Goal: Task Accomplishment & Management: Complete application form

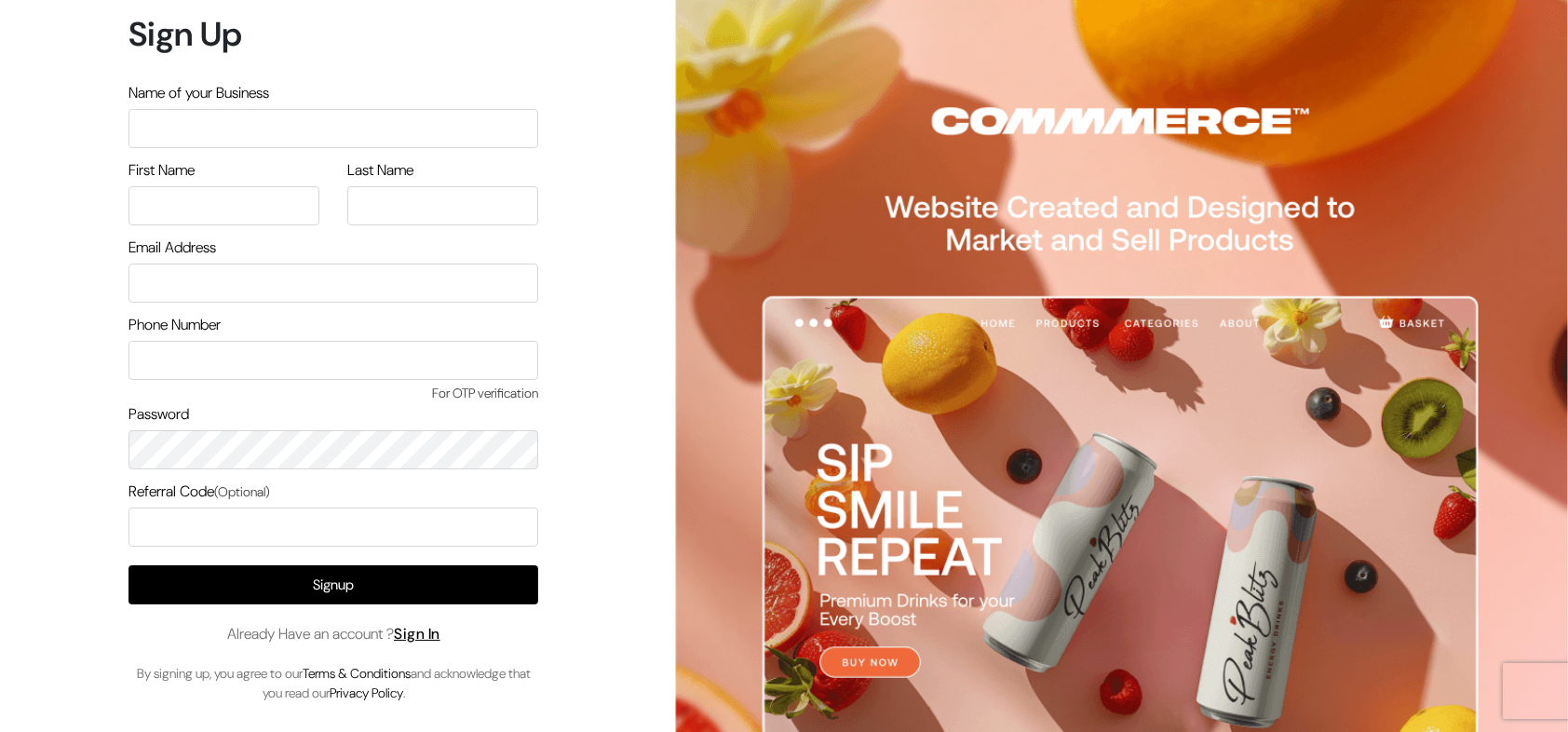
drag, startPoint x: 282, startPoint y: 107, endPoint x: 268, endPoint y: 133, distance: 29.5
click at [268, 133] on div "Name of your Business" at bounding box center [334, 115] width 410 height 66
click at [268, 133] on input "text" at bounding box center [334, 129] width 410 height 39
type input "arasanstore"
click at [238, 191] on input "text" at bounding box center [224, 206] width 191 height 39
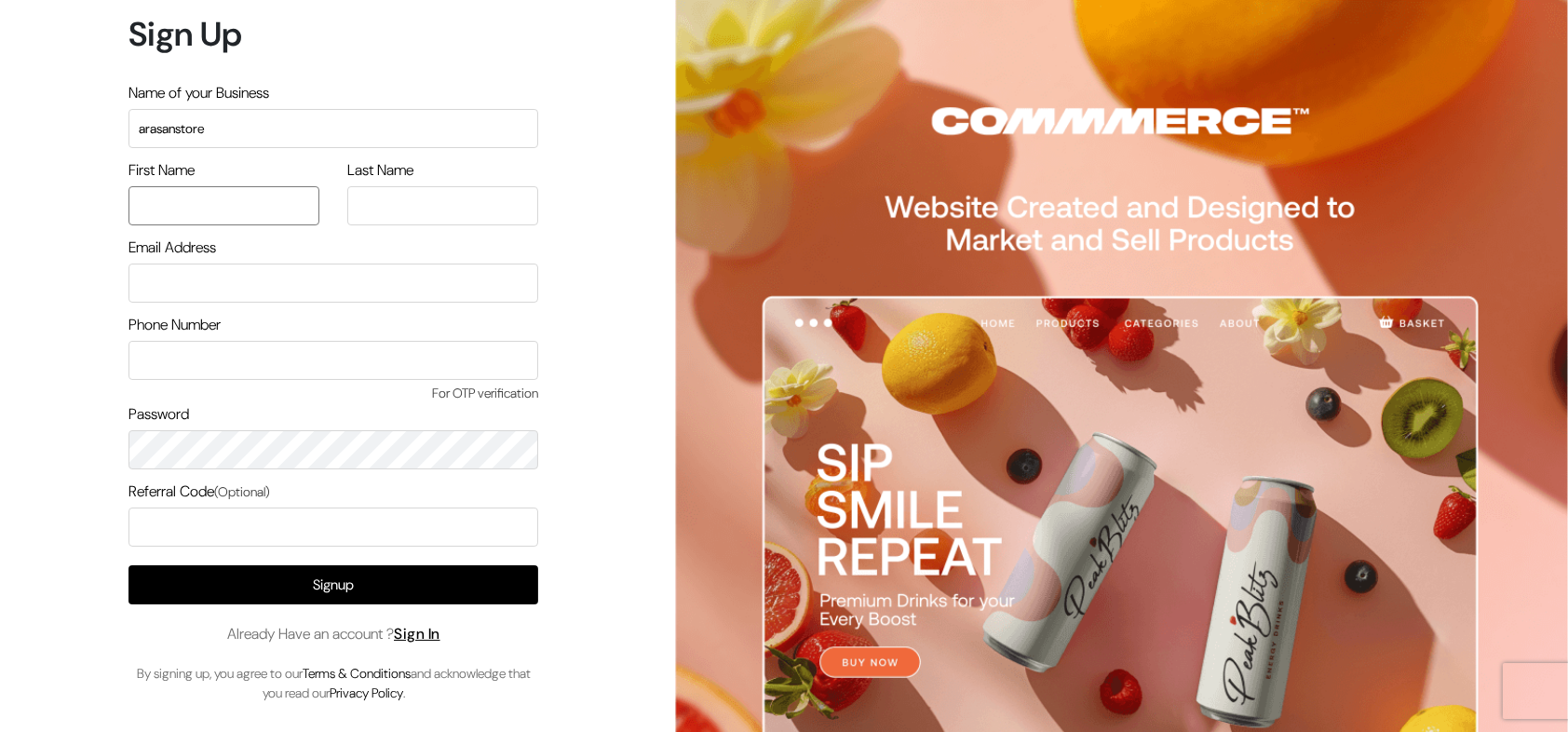
type input "arasan"
click at [397, 207] on input "text" at bounding box center [443, 206] width 191 height 39
type input "arasan"
click at [230, 293] on input "email" at bounding box center [334, 283] width 410 height 39
type input "arasantesting@gmail.com"
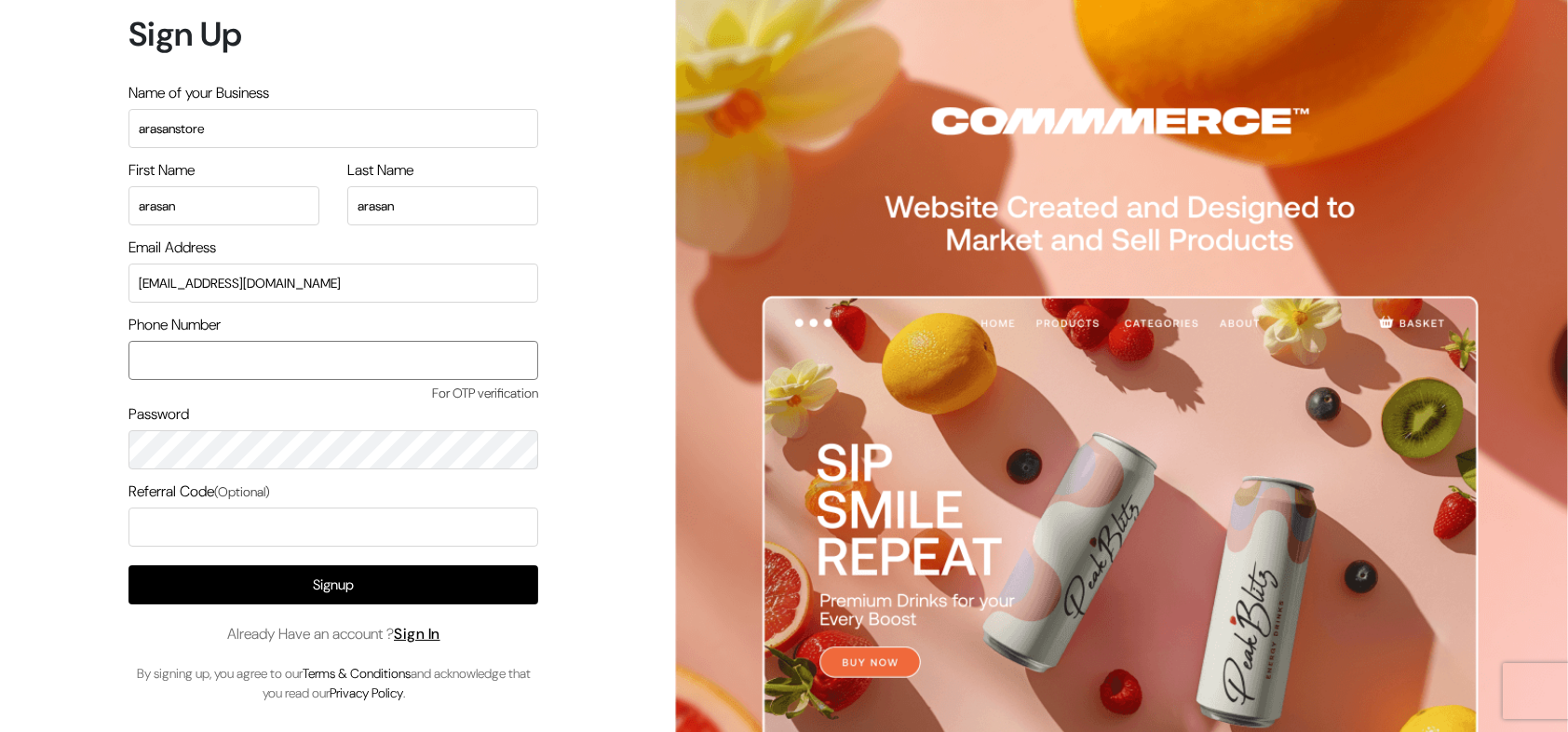
click at [258, 365] on input "text" at bounding box center [334, 360] width 410 height 39
type input "9500829799"
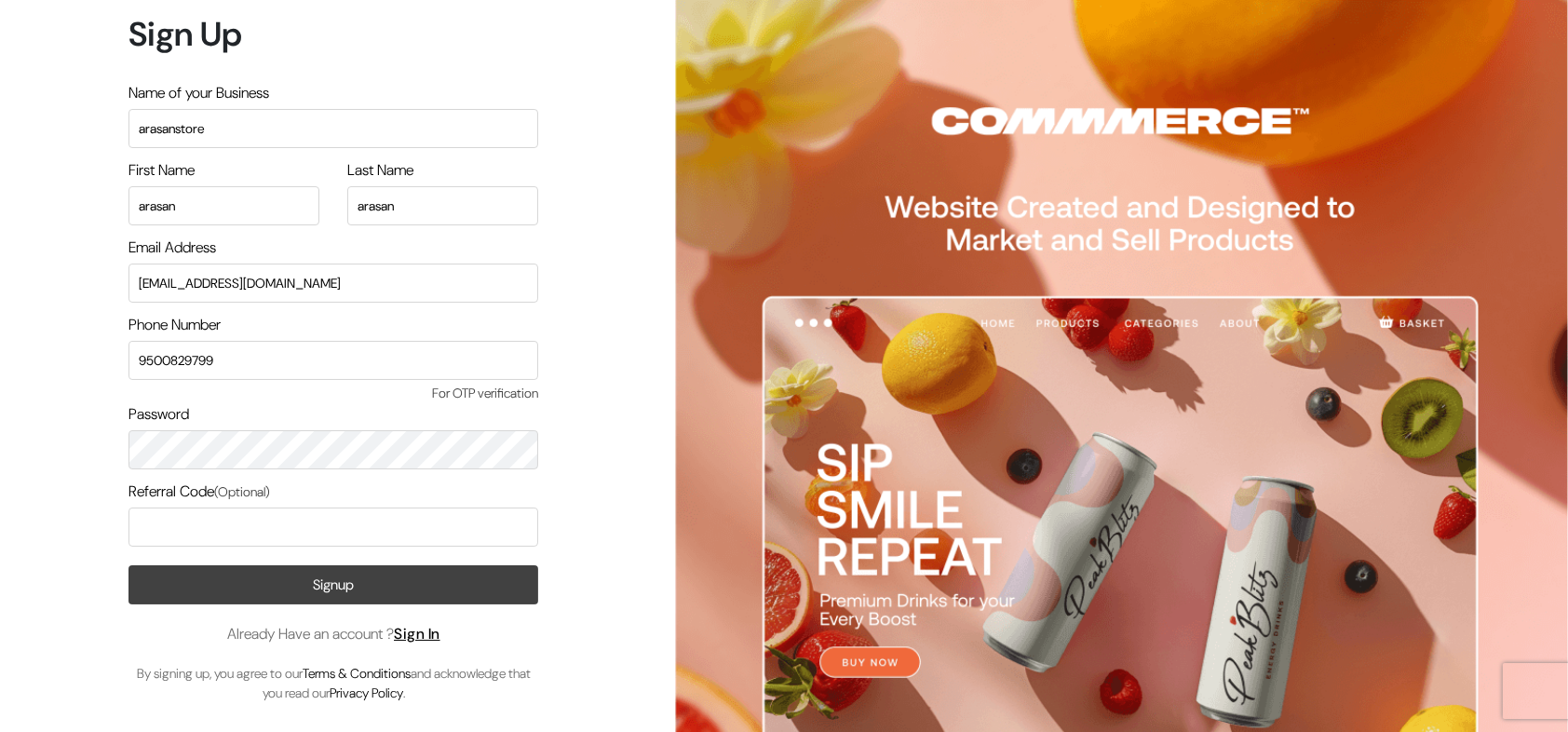
click at [327, 590] on button "Signup" at bounding box center [334, 585] width 410 height 39
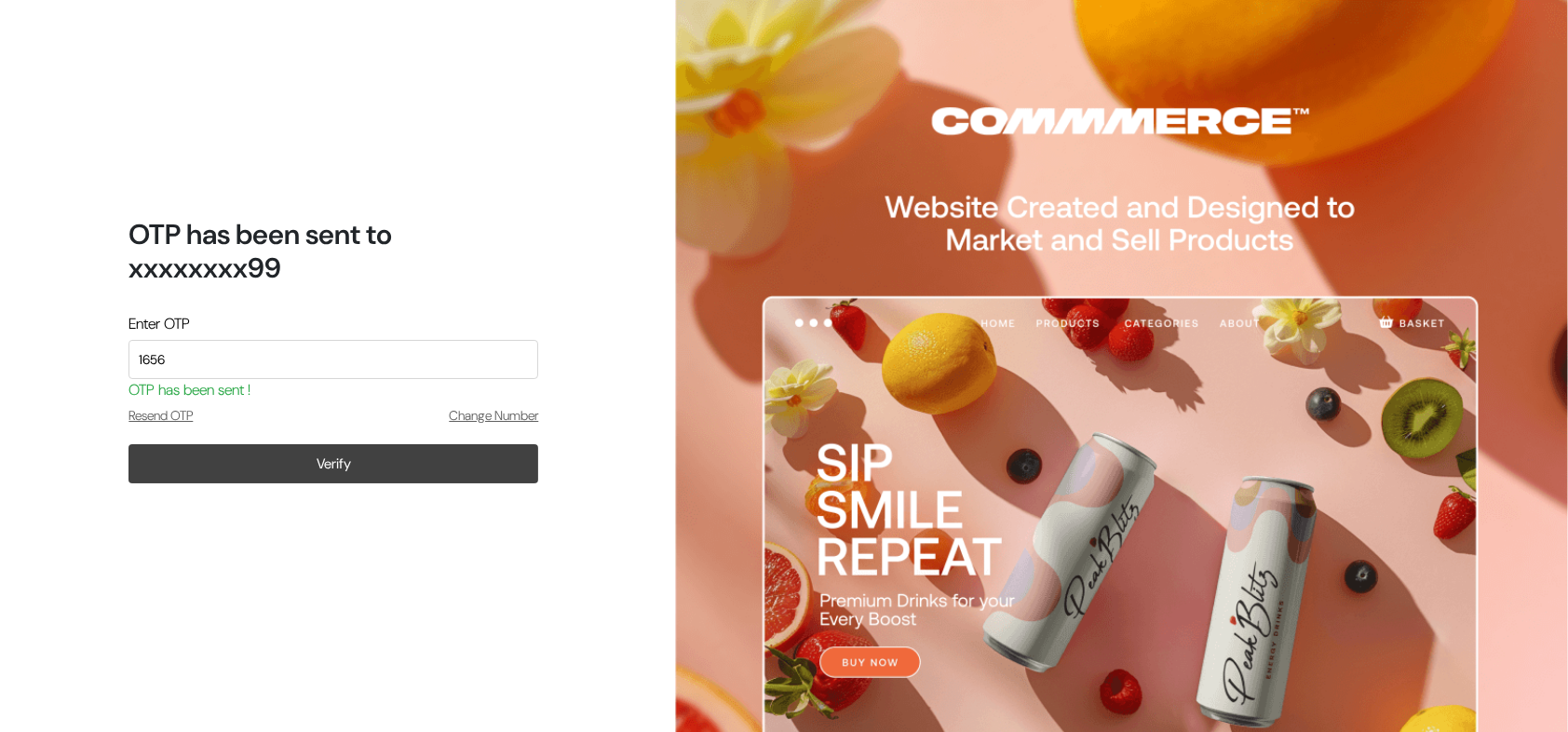
type input "1656"
click at [415, 470] on button "Verify" at bounding box center [334, 464] width 410 height 39
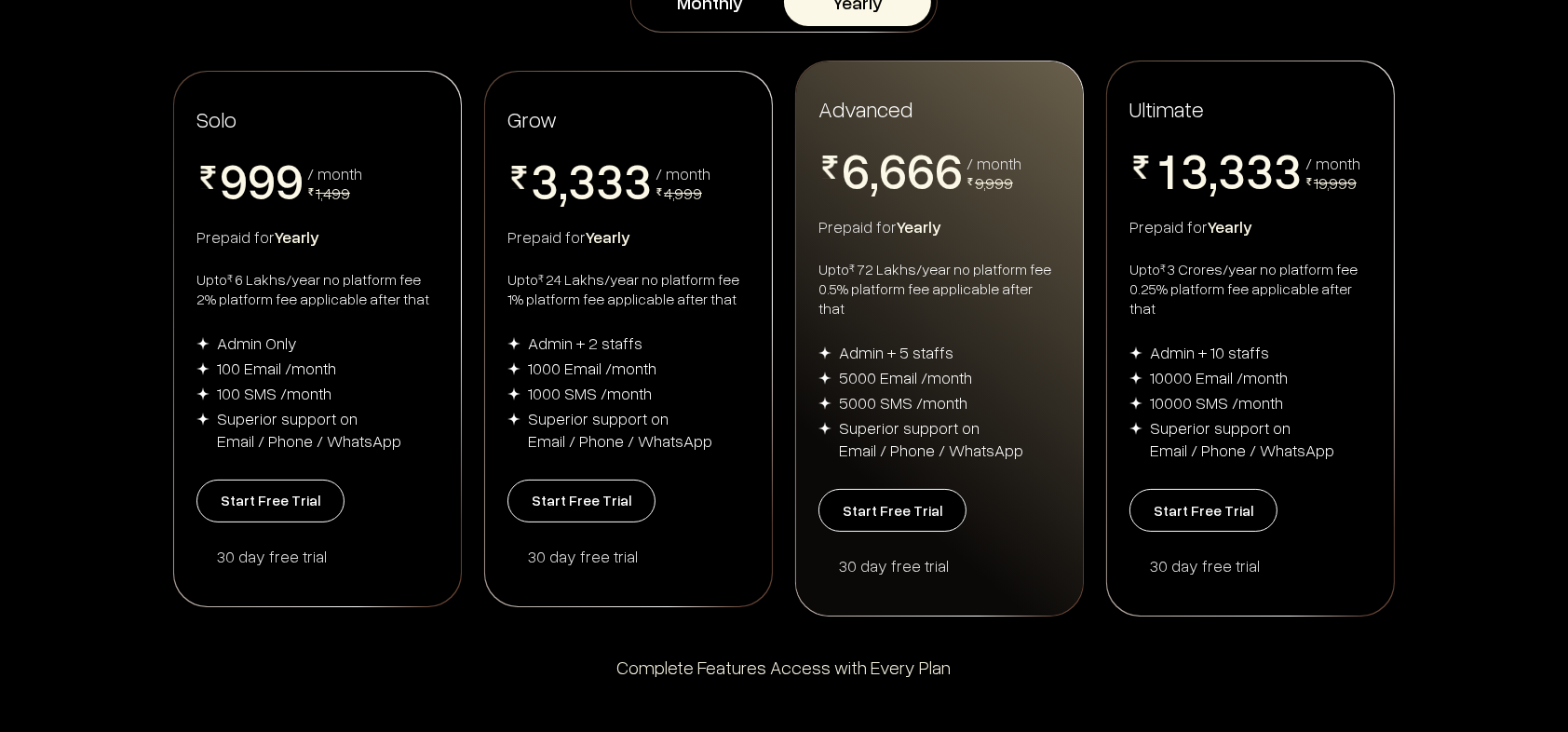
scroll to position [380, 0]
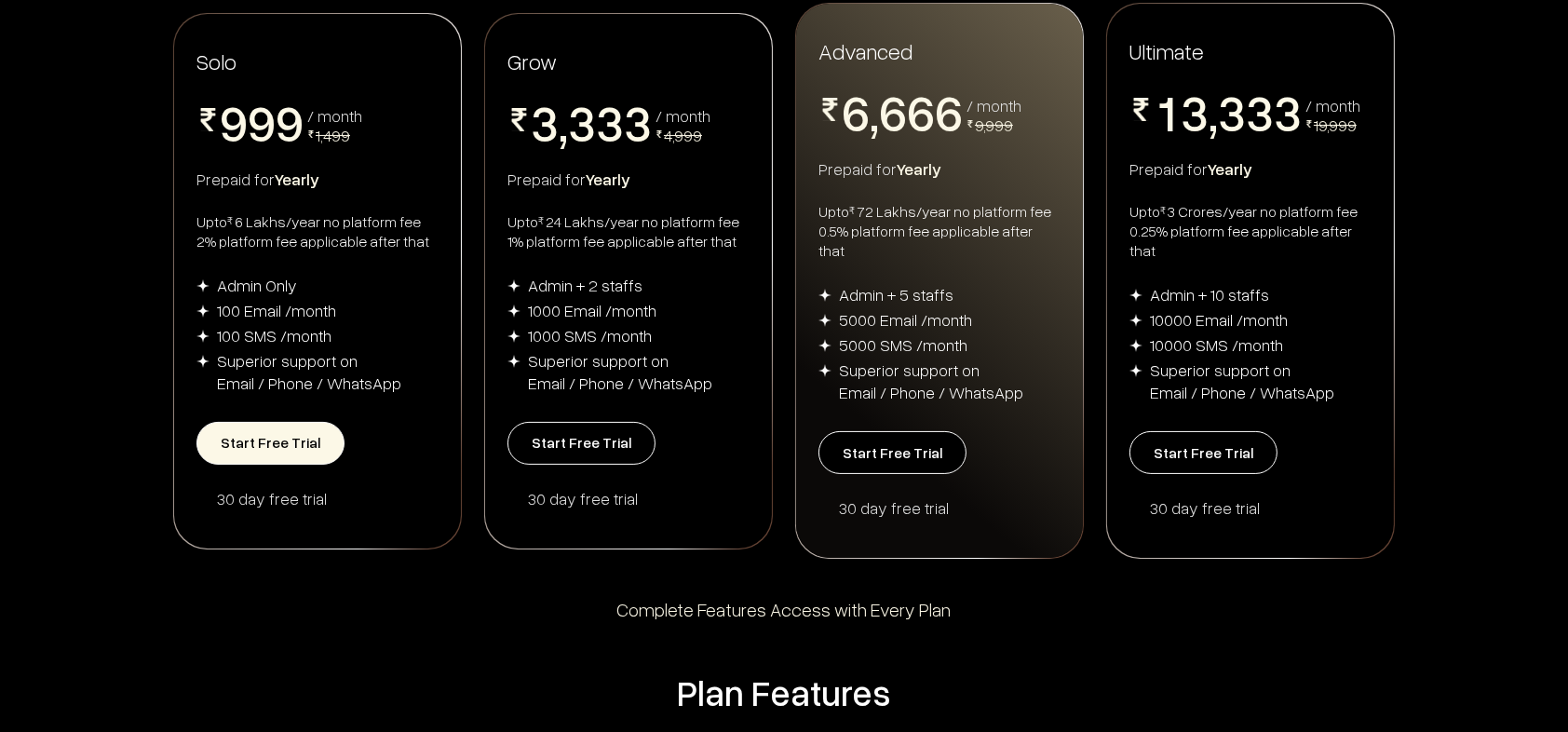
click at [276, 436] on button "Start Free Trial" at bounding box center [270, 443] width 148 height 43
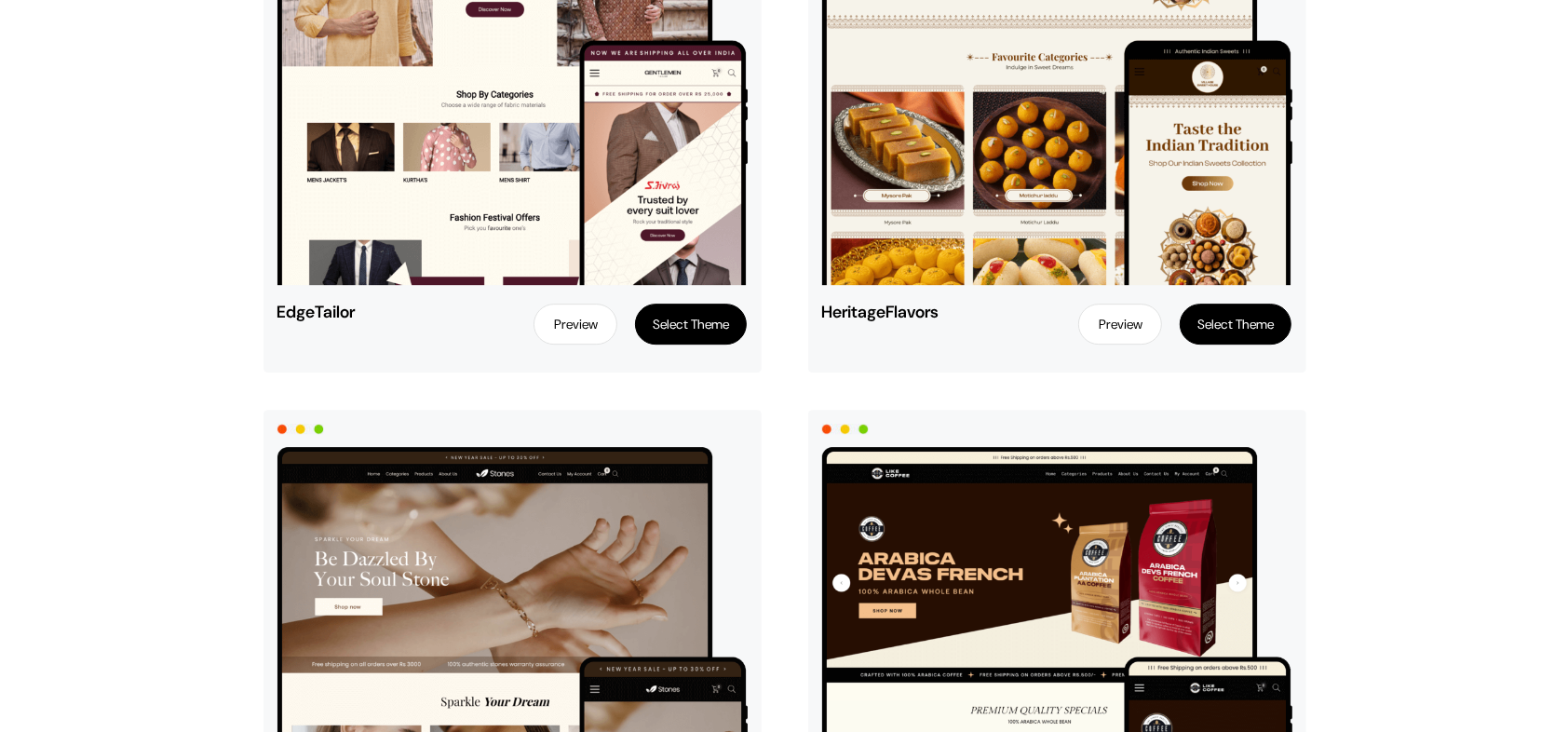
scroll to position [4760, 0]
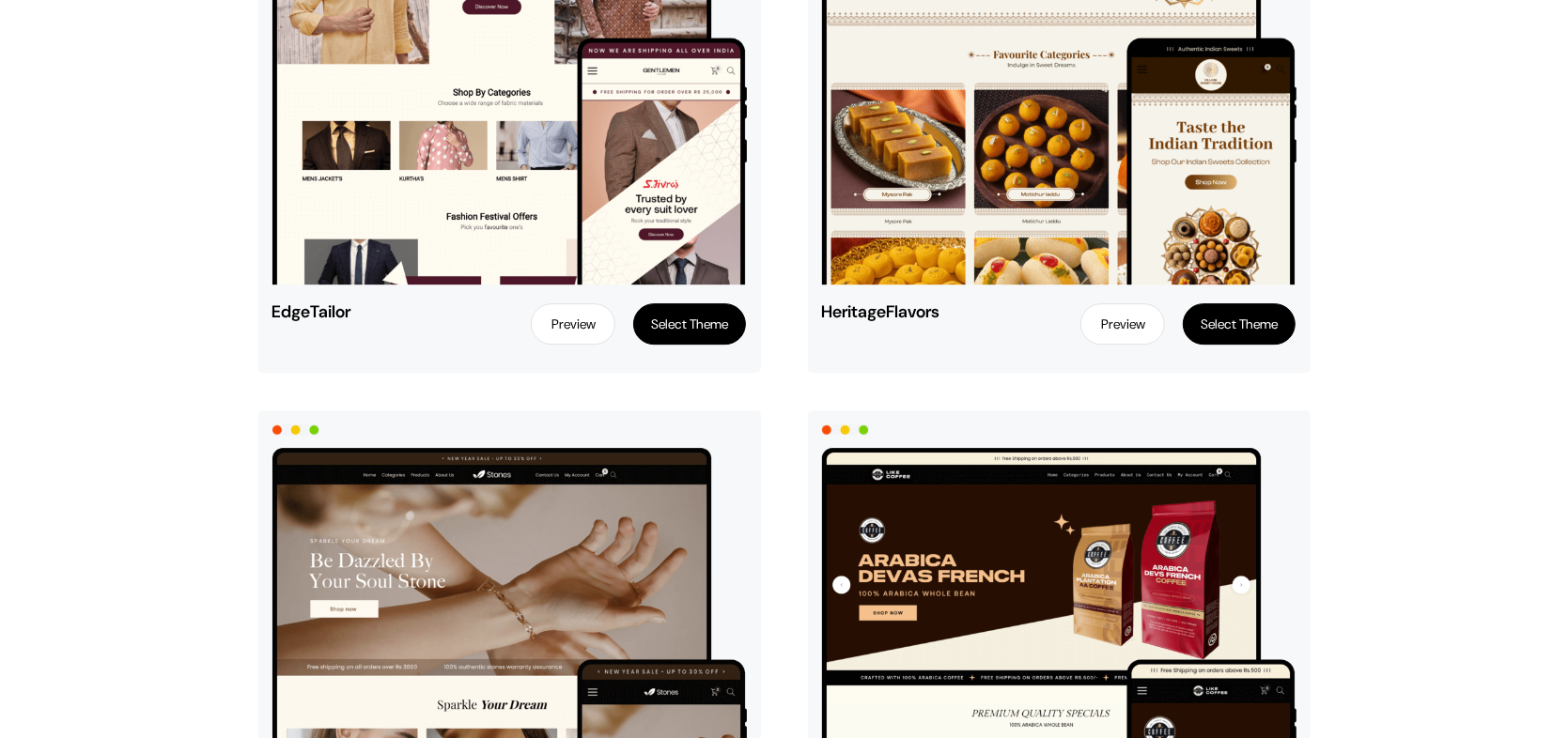
click at [699, 340] on button "Select Theme" at bounding box center [689, 324] width 113 height 41
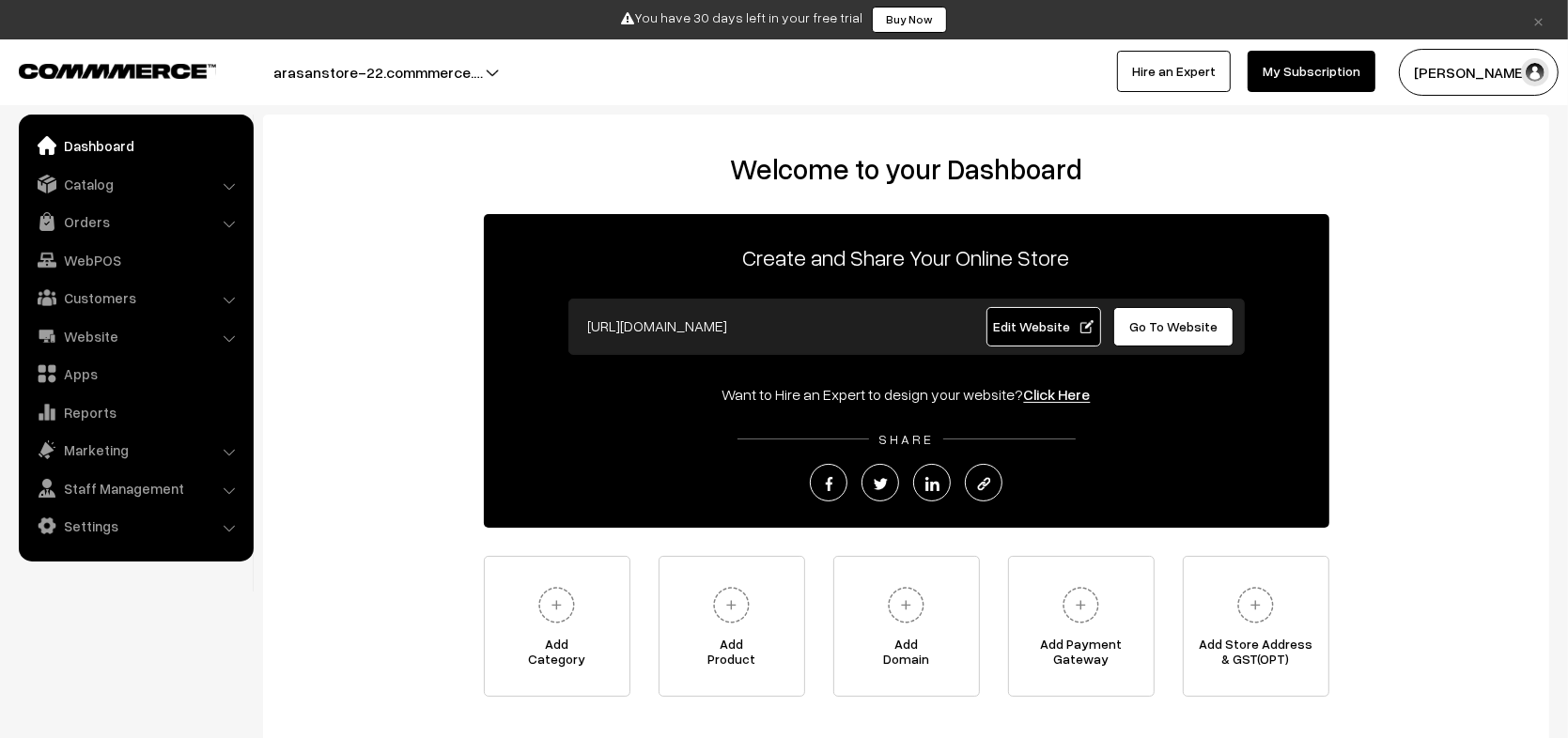
click at [224, 523] on li "Settings Shipping" at bounding box center [136, 525] width 225 height 33
click at [236, 527] on link "Settings" at bounding box center [135, 525] width 223 height 33
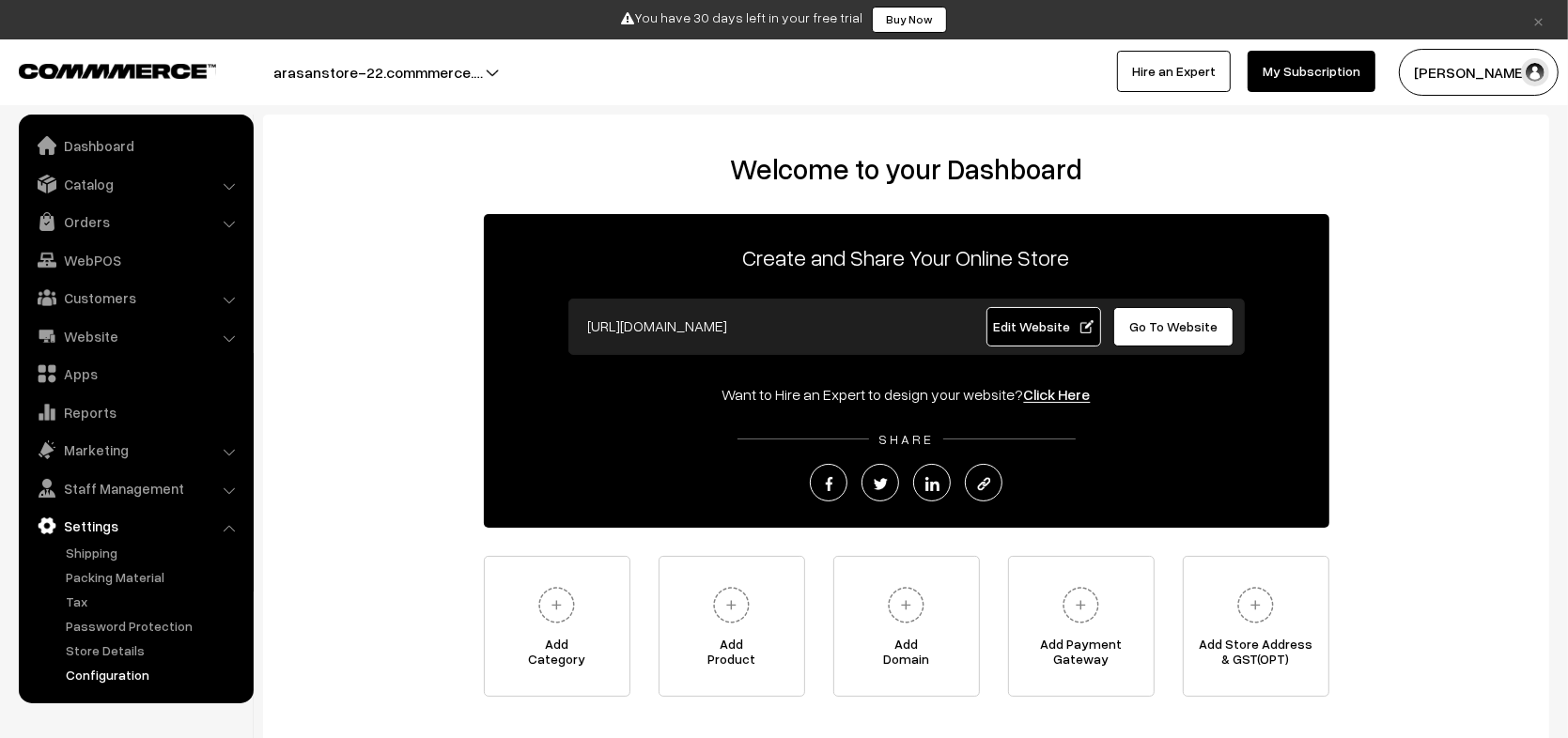
click at [139, 672] on link "Configuration" at bounding box center [154, 675] width 186 height 20
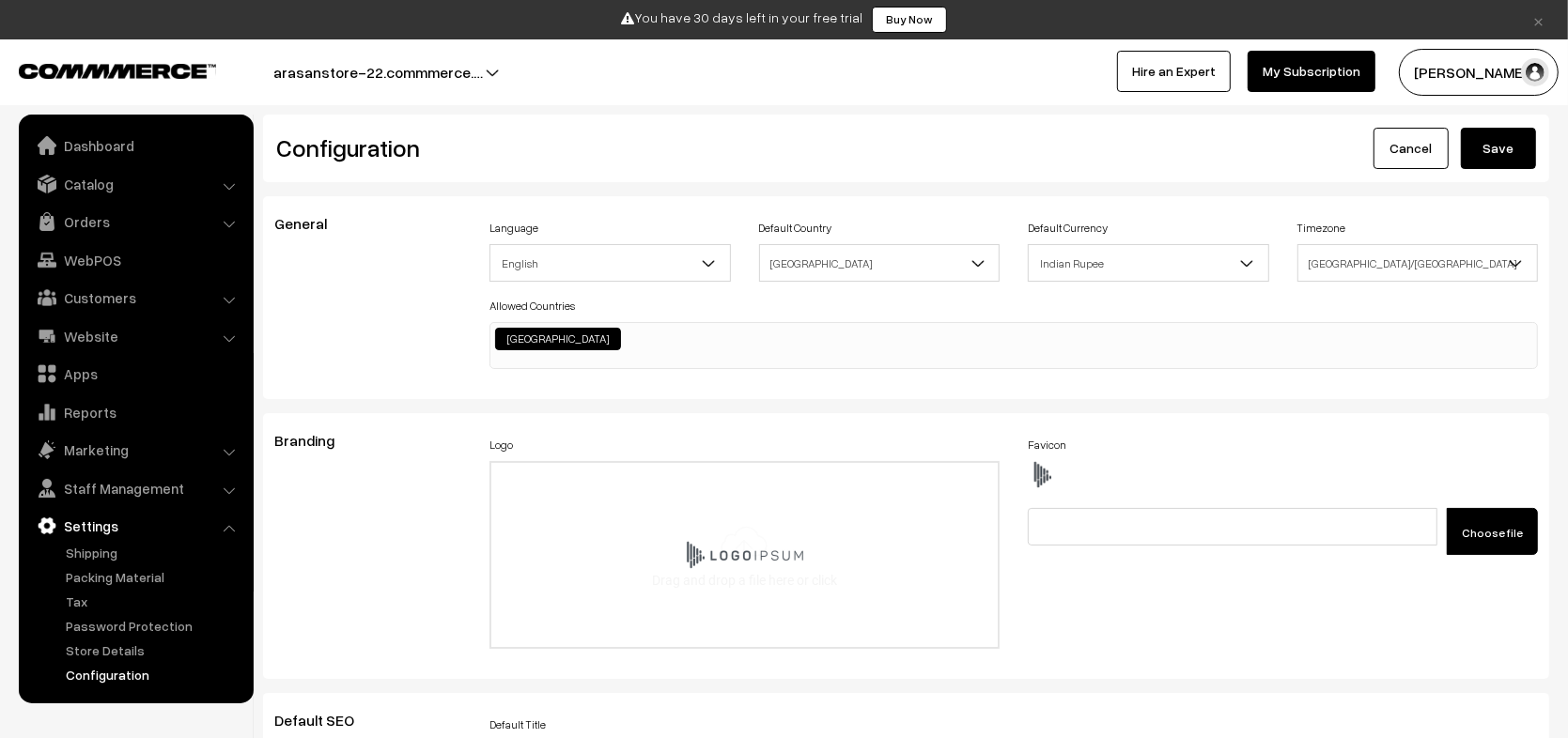
scroll to position [1492, 0]
click at [335, 69] on button "arasanstore-22.commmerce.…" at bounding box center [378, 73] width 341 height 47
click at [409, 131] on link "Go to Website" at bounding box center [451, 131] width 151 height 41
click at [116, 329] on link "Website" at bounding box center [135, 336] width 223 height 33
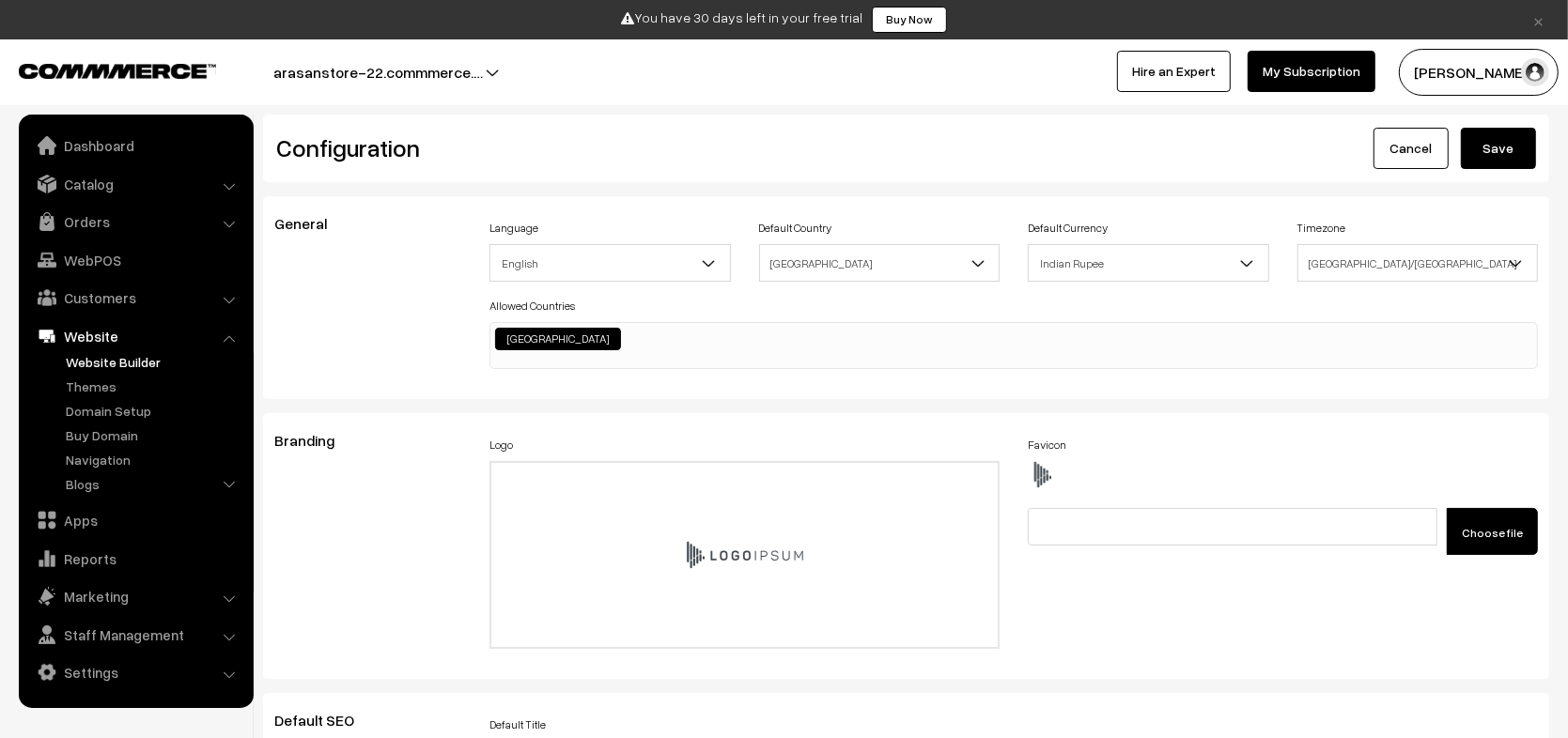
click at [102, 359] on link "Website Builder" at bounding box center [154, 362] width 186 height 20
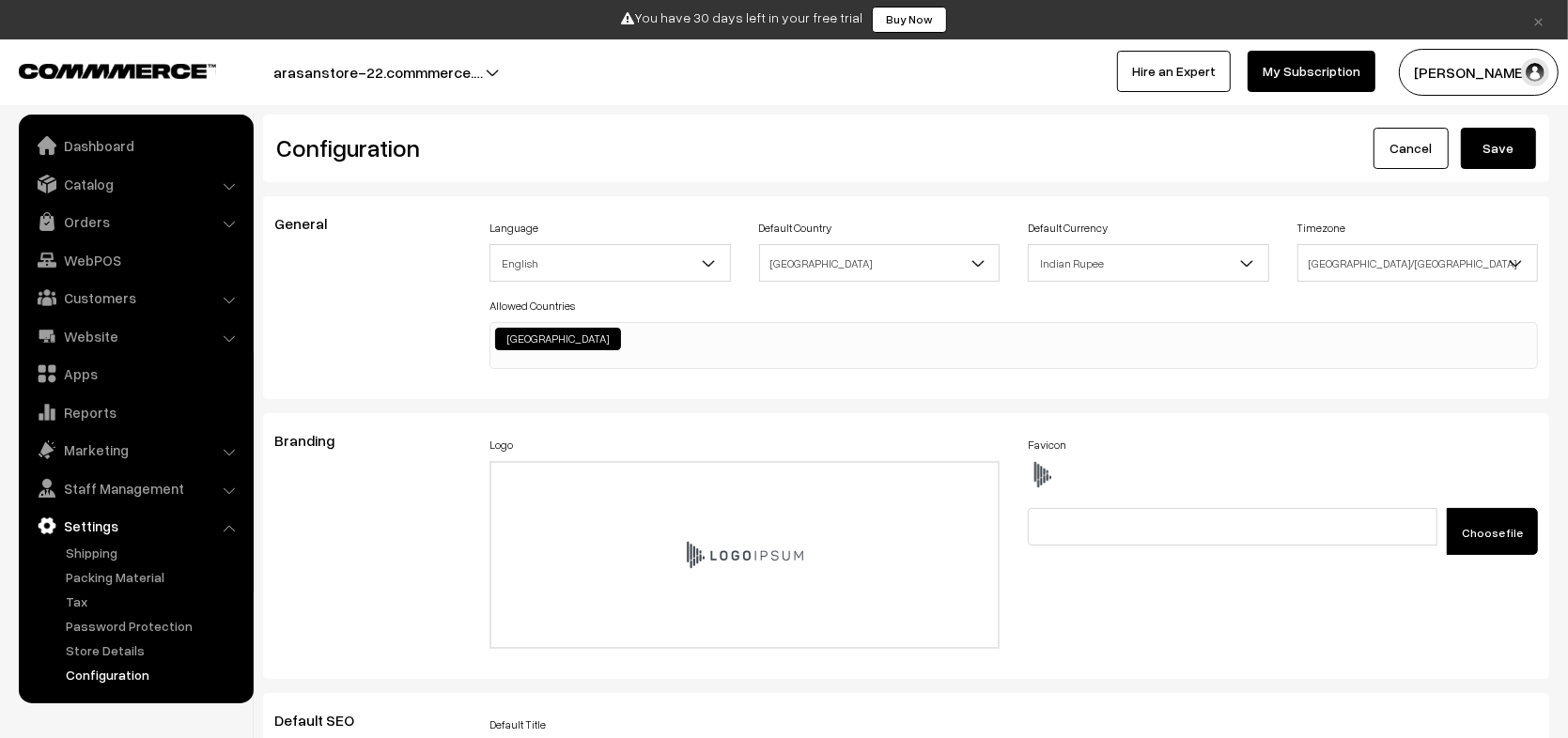
scroll to position [1492, 0]
click at [355, 67] on button "arasanstore-22.commmerce.…" at bounding box center [378, 73] width 341 height 47
click at [414, 139] on link "Go to Website" at bounding box center [451, 131] width 151 height 41
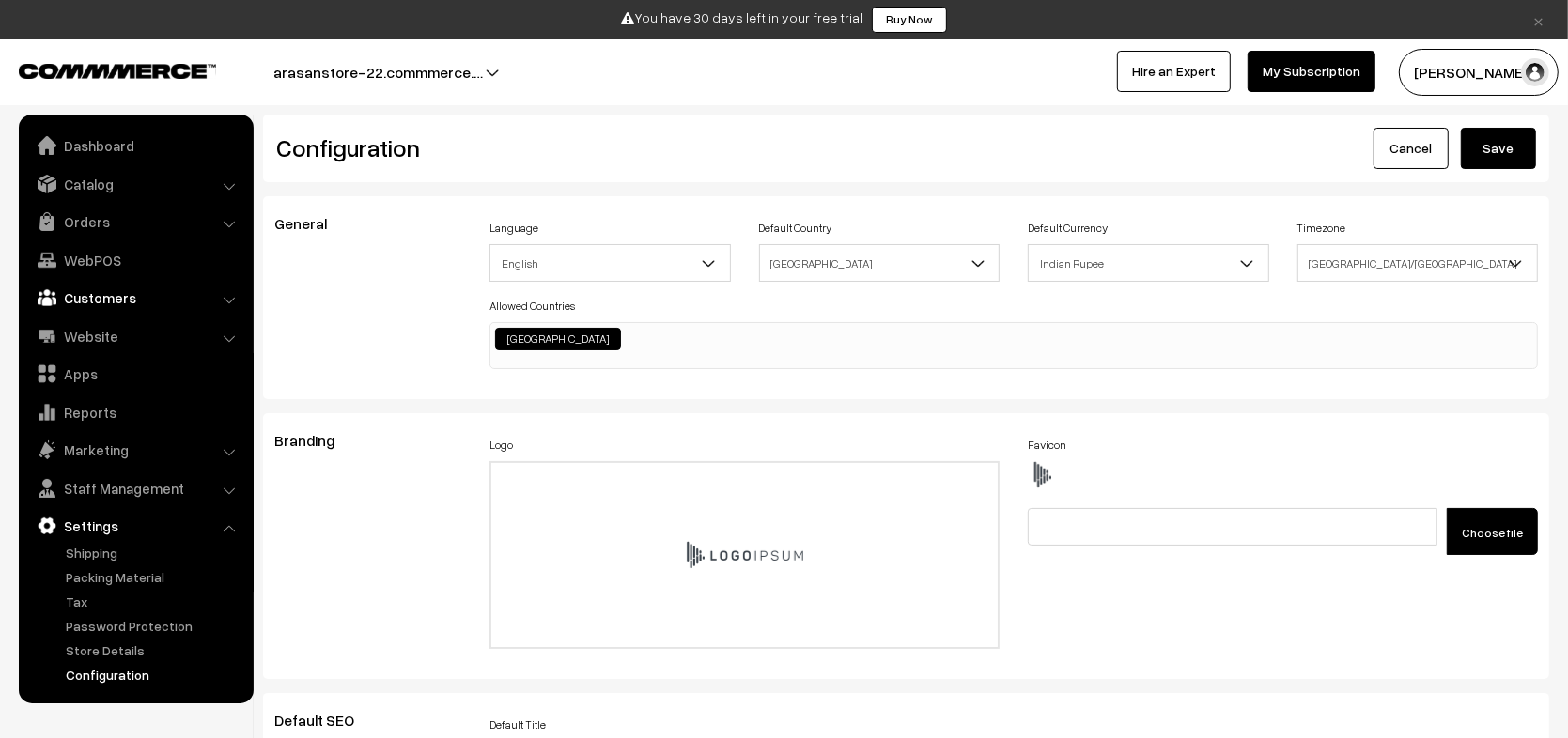
click at [147, 299] on link "Customers" at bounding box center [135, 297] width 223 height 33
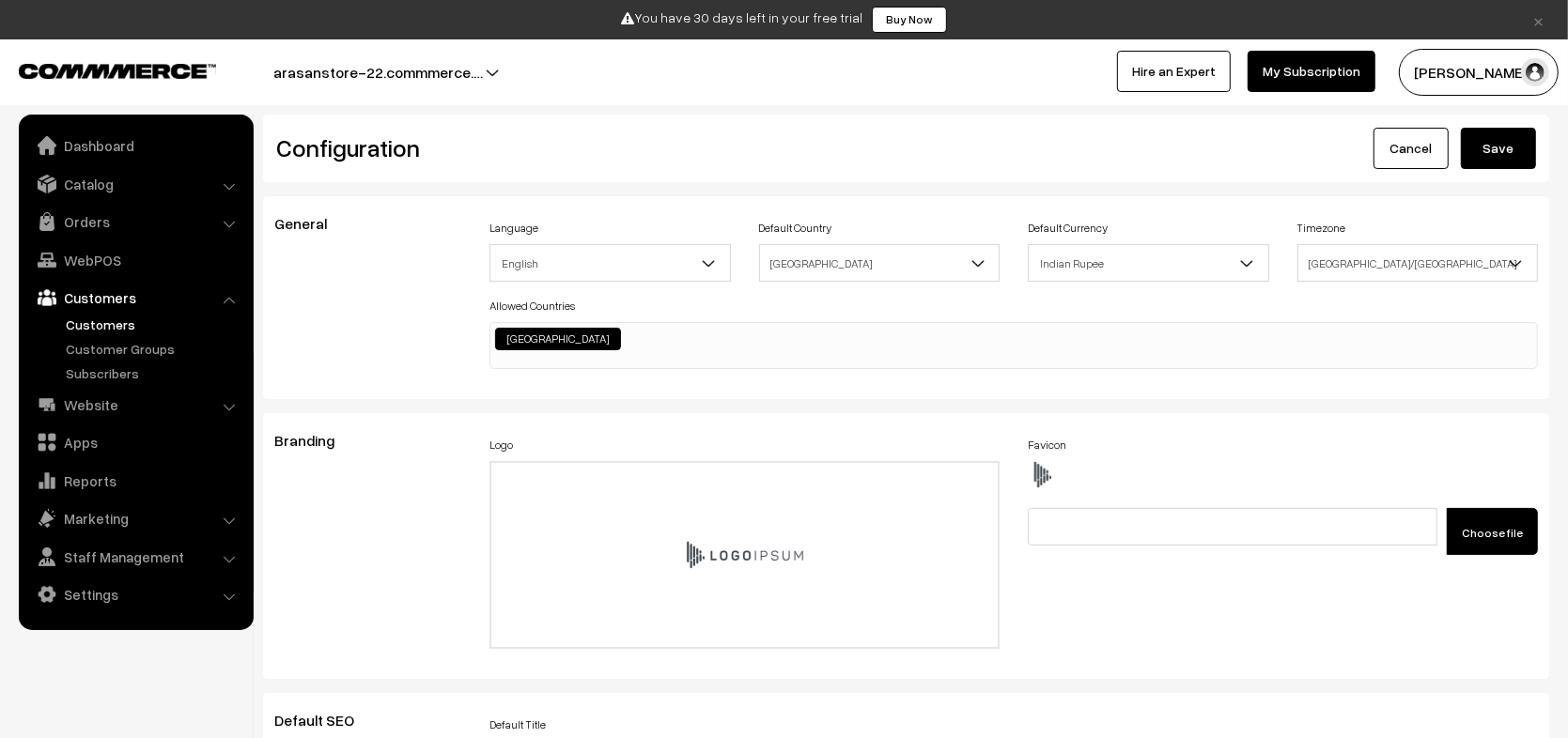
click at [118, 325] on link "Customers" at bounding box center [154, 325] width 186 height 20
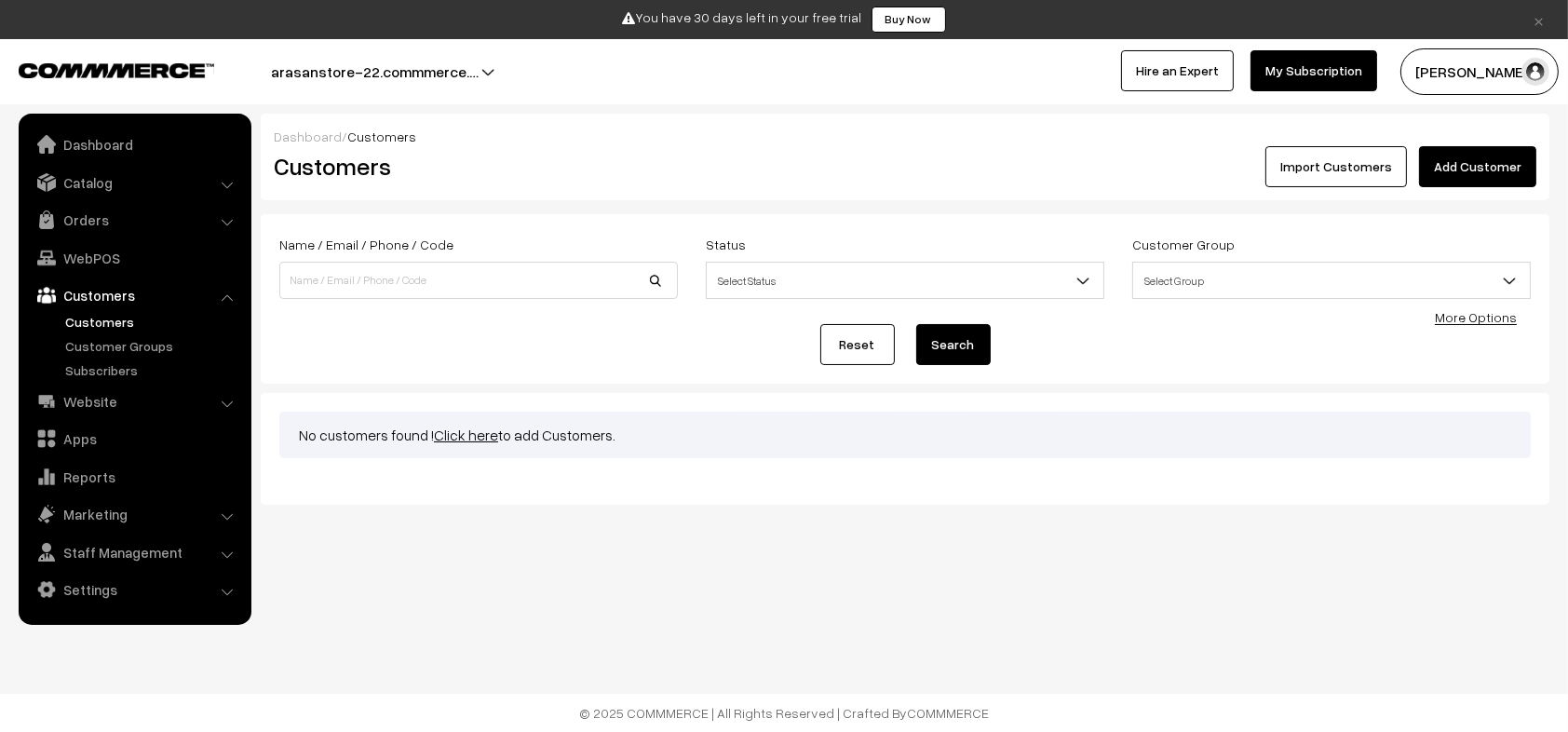
click at [1475, 166] on link "Add Customer" at bounding box center [1478, 167] width 117 height 41
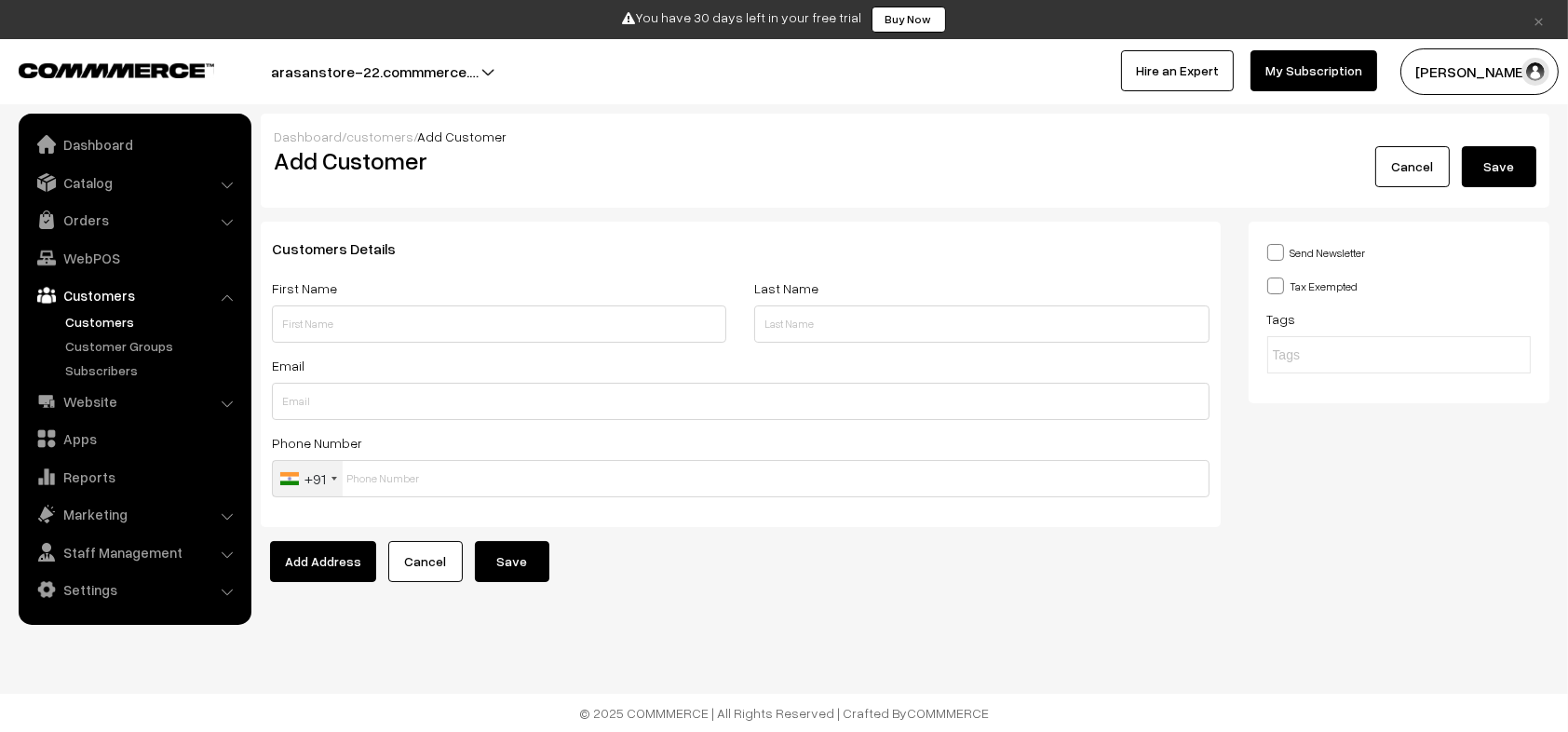
drag, startPoint x: 545, startPoint y: 312, endPoint x: 463, endPoint y: 364, distance: 97.1
click at [463, 364] on div "Customers Details First Name Last Name Email Phone Number +91 United States +1 …" at bounding box center [741, 374] width 960 height 305
type input "Tamil"
click at [856, 334] on input "text" at bounding box center [982, 324] width 455 height 37
type input "c"
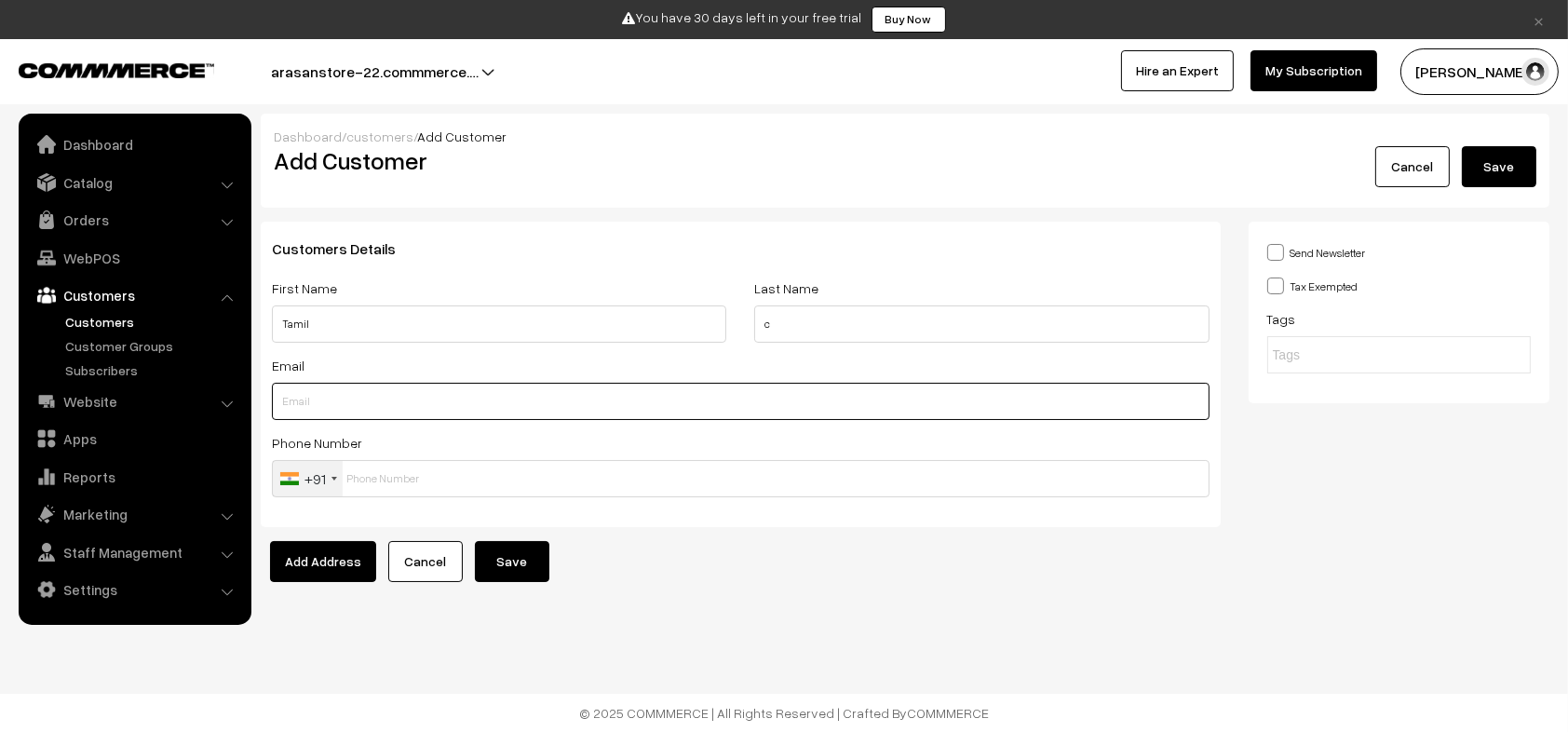
click at [820, 400] on input "text" at bounding box center [741, 401] width 938 height 37
type input "[EMAIL_ADDRESS][DOMAIN_NAME]"
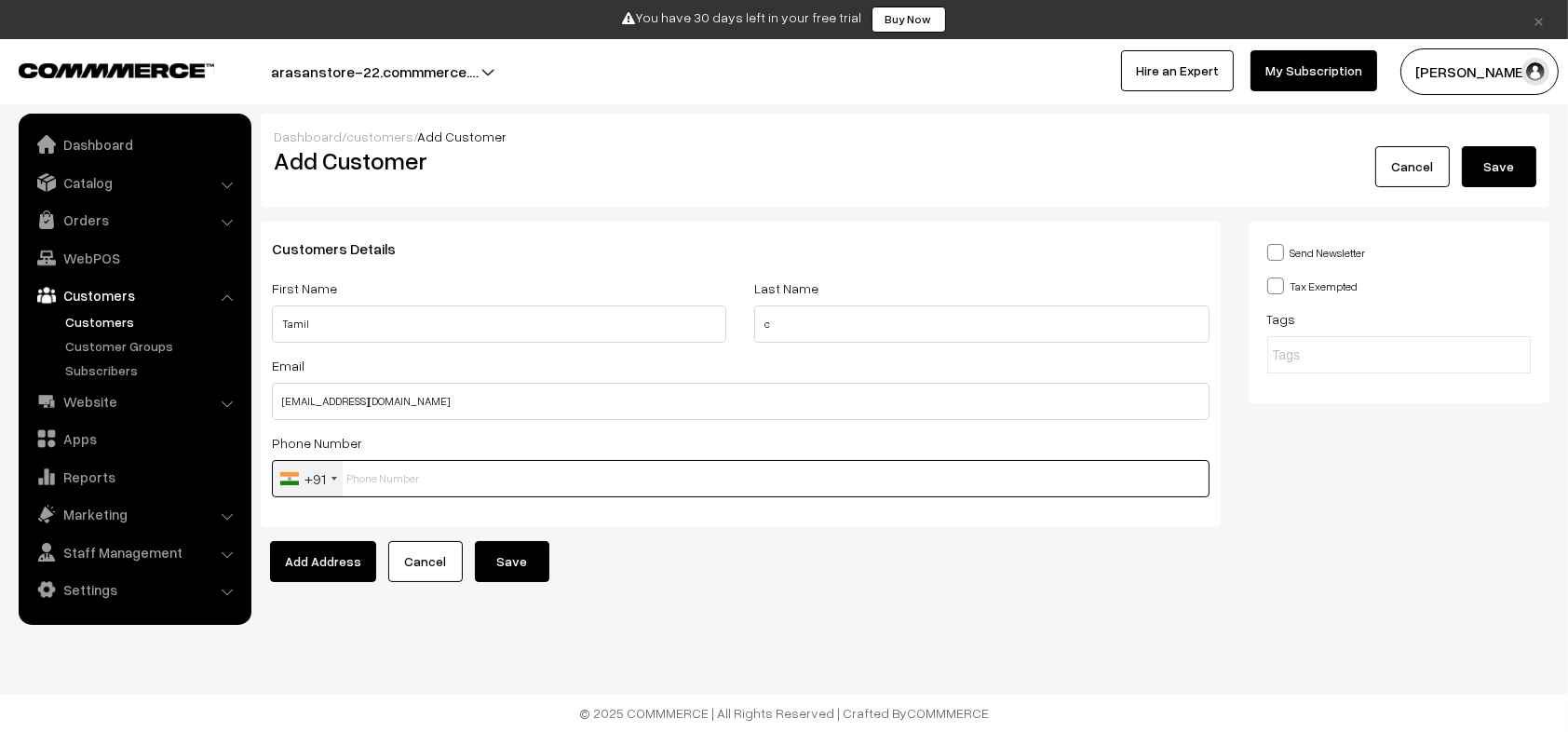
click at [544, 483] on input "text" at bounding box center [741, 478] width 938 height 37
type input "9500829799"
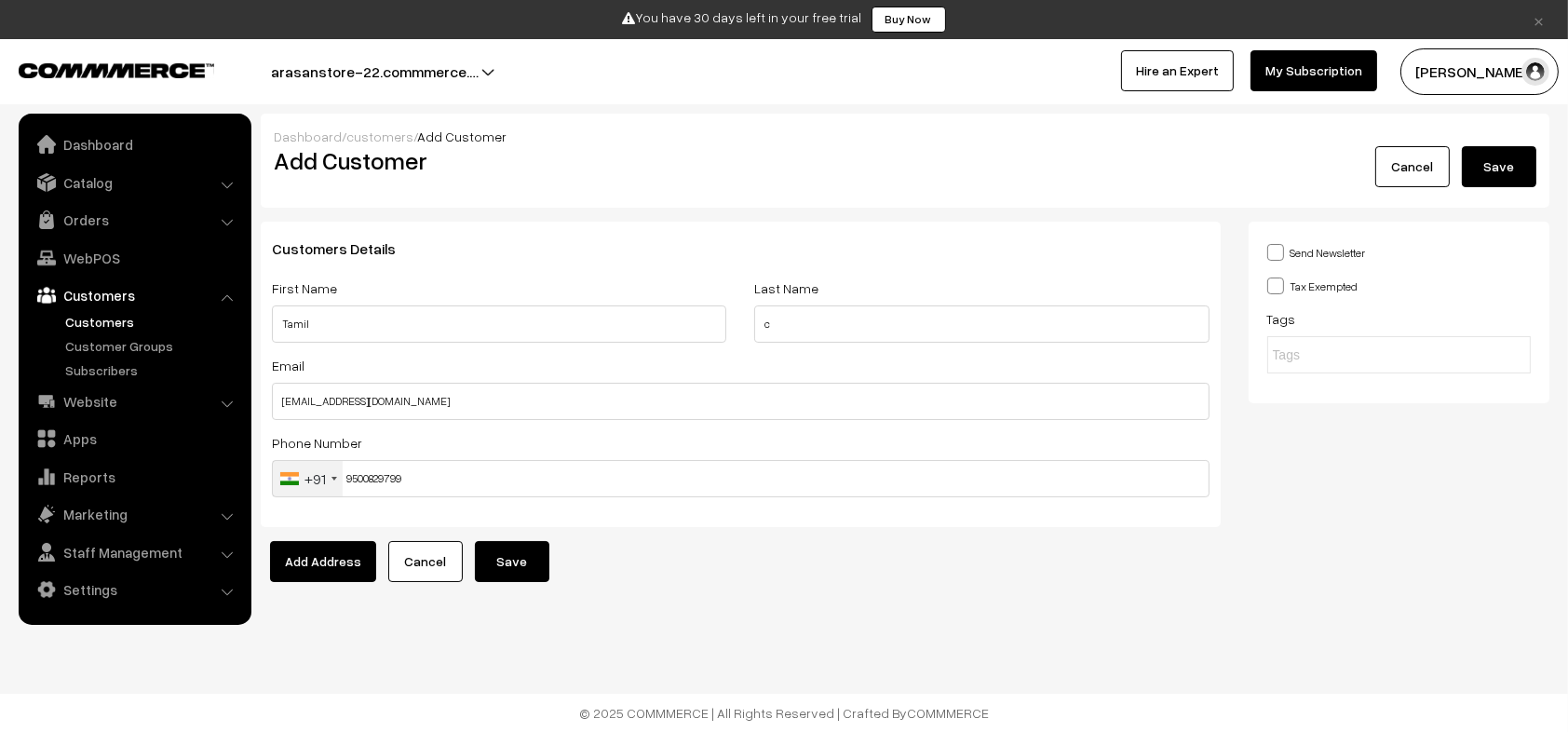
click at [1351, 256] on label "Send Newsletter" at bounding box center [1316, 252] width 99 height 20
click at [1279, 256] on input "Send Newsletter" at bounding box center [1273, 251] width 12 height 12
checkbox input "true"
click at [1508, 178] on button "Save" at bounding box center [1499, 167] width 74 height 41
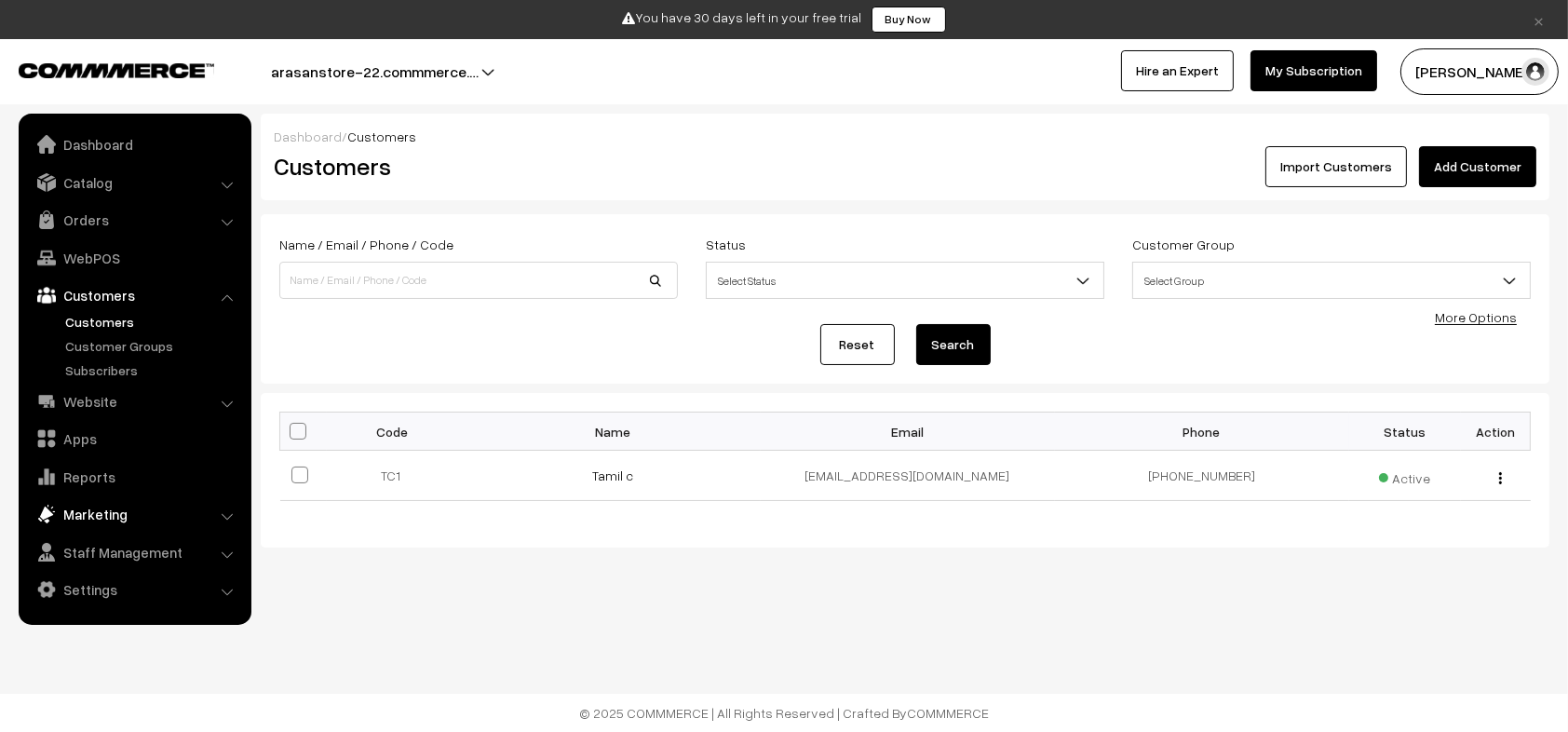
click at [126, 515] on link "Marketing" at bounding box center [134, 514] width 221 height 33
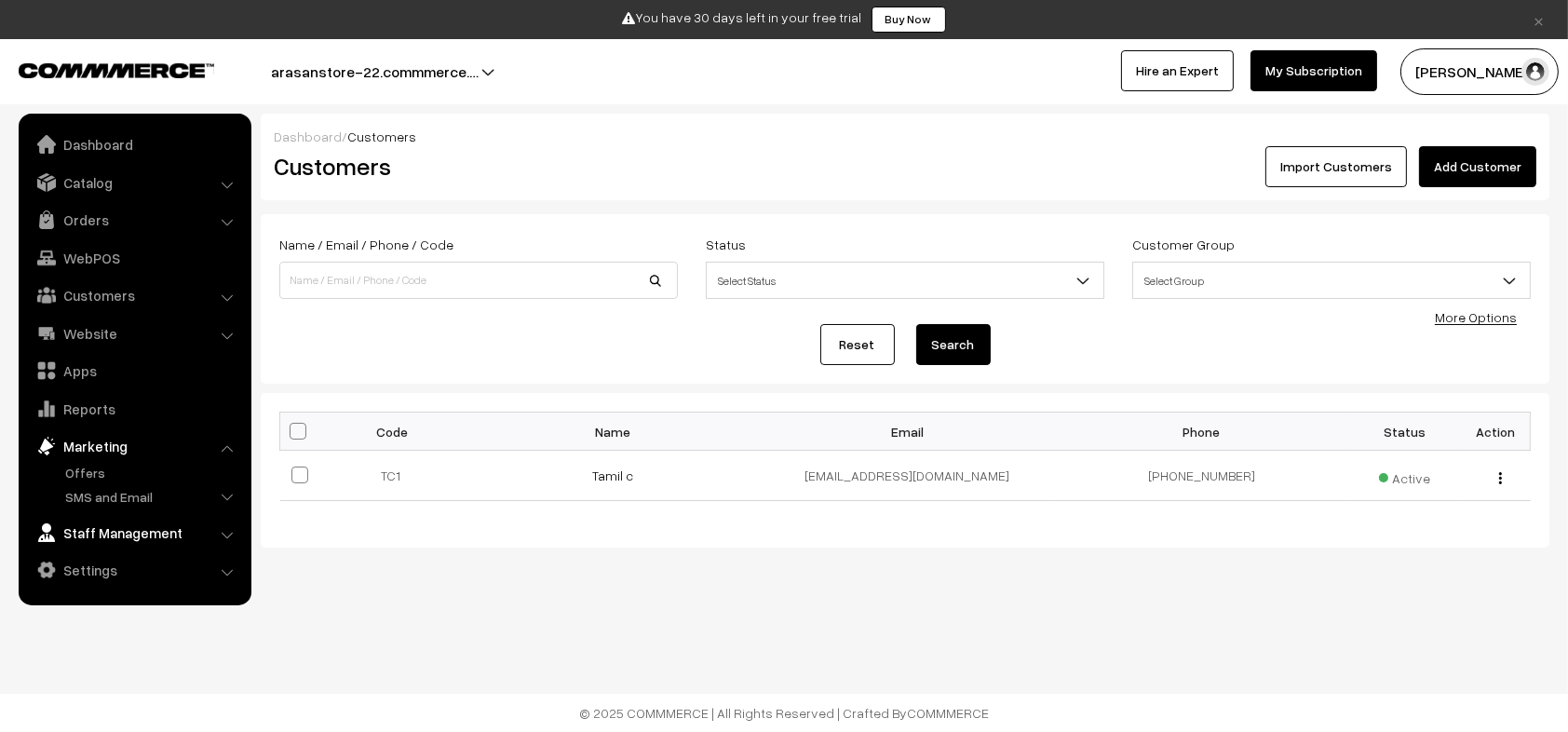
click at [181, 524] on link "Staff Management" at bounding box center [134, 533] width 221 height 33
